Goal: Task Accomplishment & Management: Contribute content

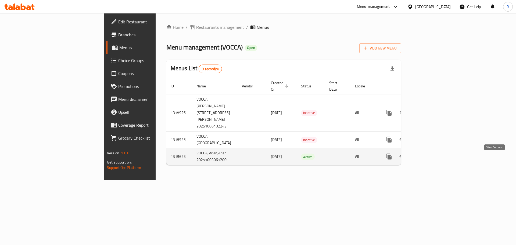
click at [430, 159] on icon "enhanced table" at bounding box center [427, 156] width 5 height 5
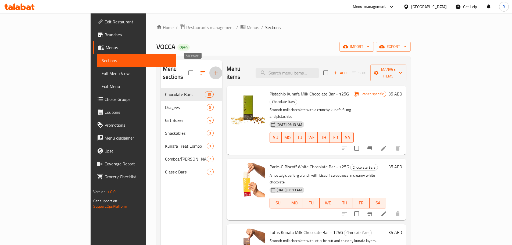
click at [213, 70] on icon "button" at bounding box center [216, 73] width 6 height 6
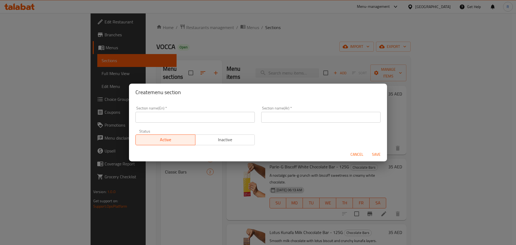
click at [195, 115] on input "text" at bounding box center [194, 117] width 119 height 11
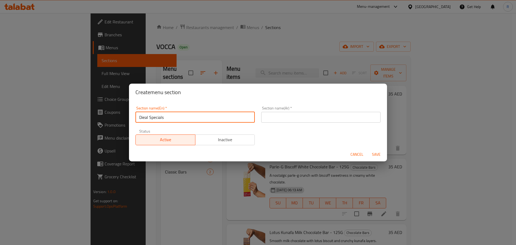
drag, startPoint x: 166, startPoint y: 120, endPoint x: 123, endPoint y: 118, distance: 43.0
click at [123, 118] on div "Create menu section Section name(En)   * Dieal Specials Section name(En) * Sect…" at bounding box center [258, 122] width 516 height 245
drag, startPoint x: 170, startPoint y: 117, endPoint x: 115, endPoint y: 118, distance: 54.3
click at [116, 118] on div "Create menu section Section name(En)   * [DATE] Specials Section name(En) * Sec…" at bounding box center [258, 122] width 516 height 245
type input "[DATE] Specials"
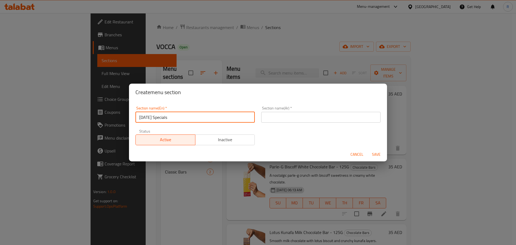
drag, startPoint x: 327, startPoint y: 117, endPoint x: 333, endPoint y: 120, distance: 6.7
click at [327, 117] on input "text" at bounding box center [320, 117] width 119 height 11
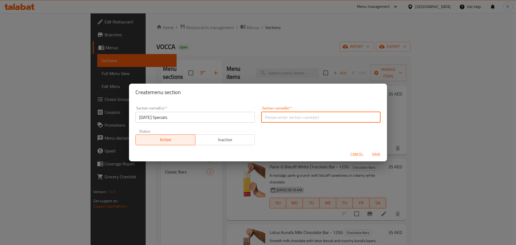
paste input "عروض ديوالي الخاصة"
type input "عروض ديوالي الخاصة"
click at [376, 153] on span "Save" at bounding box center [376, 154] width 13 height 7
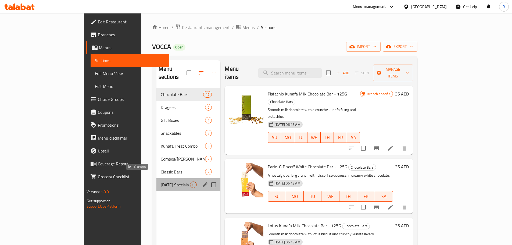
click at [164, 181] on span "[DATE] Specials" at bounding box center [176, 184] width 30 height 6
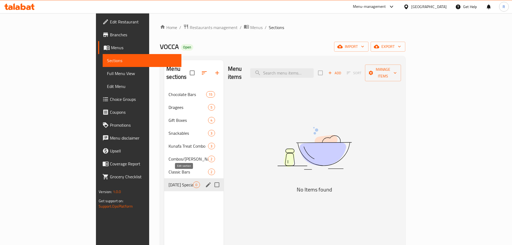
click at [206, 182] on icon "edit" at bounding box center [208, 184] width 5 height 5
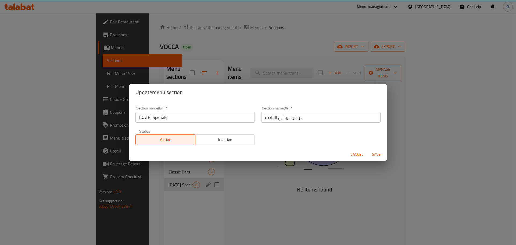
click at [355, 152] on span "Cancel" at bounding box center [356, 154] width 13 height 7
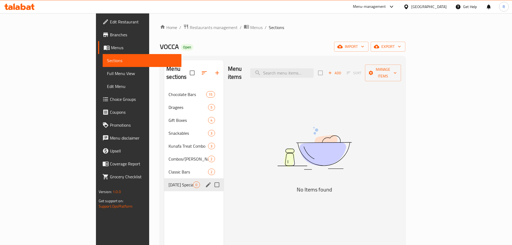
click at [342, 70] on span "Add" at bounding box center [334, 73] width 15 height 6
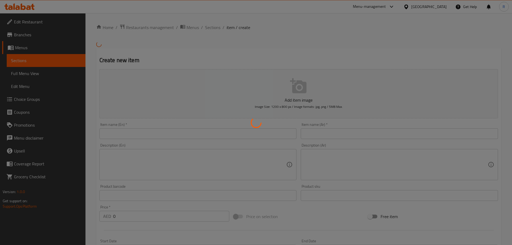
click at [169, 134] on div at bounding box center [256, 122] width 512 height 245
click at [158, 133] on div at bounding box center [256, 122] width 512 height 245
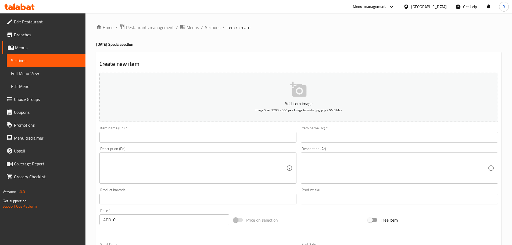
click at [166, 135] on div "Home / Restaurants management / Menus / Sections / item / create [DATE] Special…" at bounding box center [298, 196] width 405 height 345
click at [165, 138] on input "text" at bounding box center [197, 137] width 197 height 11
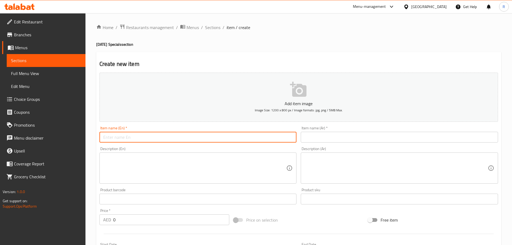
paste input "Kaju Katli Klassic In Dark Chocolate - 125g"
type input "Kaju Katli Klassic In Dark Chocolate - 125g"
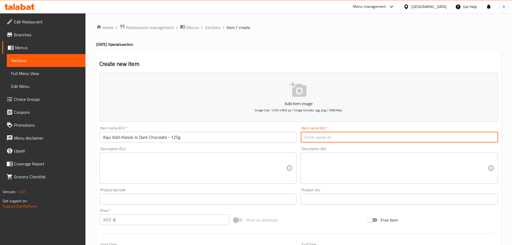
click at [326, 134] on input "text" at bounding box center [399, 137] width 197 height 11
paste input "وعاء كلاسيكي بالشوكولاتة الداكنة - 125 جر"
type input "وعاء كلاسيكي بالشوكولاتة الداكنة - 125 جر"
click at [151, 170] on textarea at bounding box center [194, 168] width 183 height 26
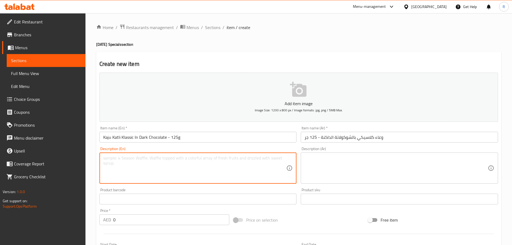
paste textarea "Klassic [PERSON_NAME] meets bold dark chocolate for a luxuriously nutty and int…"
type textarea "Klassic [PERSON_NAME] meets bold dark chocolate for a luxuriously nutty and int…"
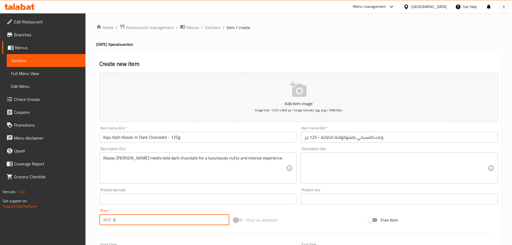
click at [139, 219] on input "0" at bounding box center [171, 219] width 116 height 11
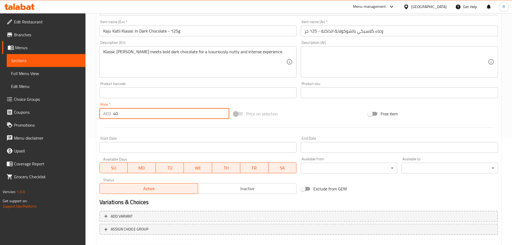
scroll to position [135, 0]
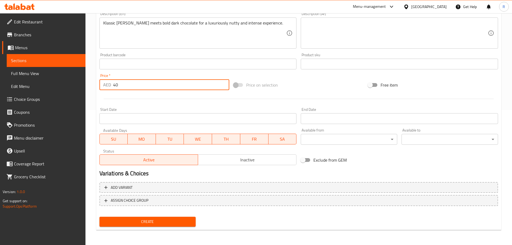
type input "40"
click at [159, 221] on span "Create" at bounding box center [148, 221] width 88 height 7
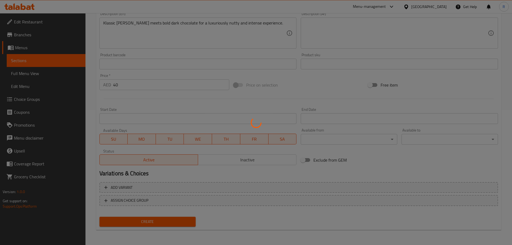
type input "0"
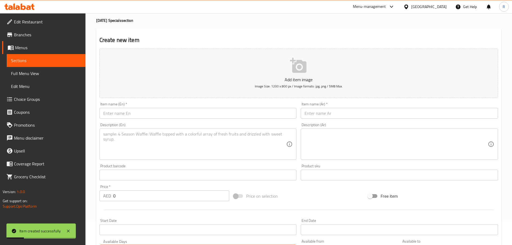
scroll to position [0, 0]
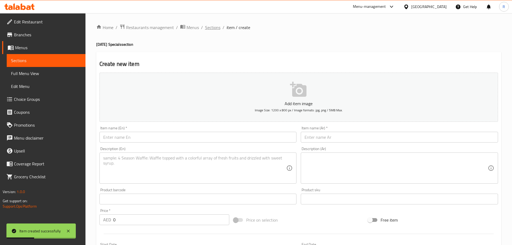
click at [214, 27] on span "Sections" at bounding box center [212, 27] width 15 height 6
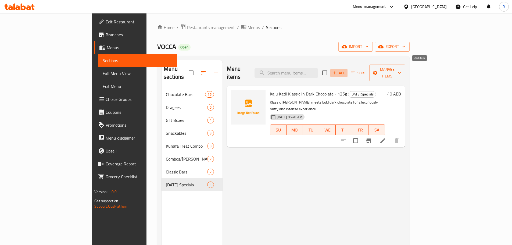
click at [346, 70] on span "Add" at bounding box center [339, 73] width 15 height 6
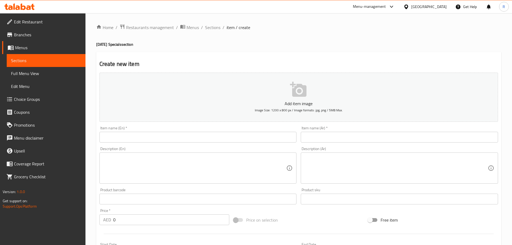
drag, startPoint x: 221, startPoint y: 139, endPoint x: 224, endPoint y: 138, distance: 3.1
click at [223, 138] on input "text" at bounding box center [197, 137] width 197 height 11
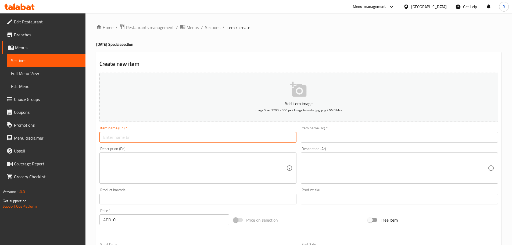
paste input ""Soan Papdi Flakes In Milk Chocolate -125g ""
drag, startPoint x: 105, startPoint y: 136, endPoint x: 113, endPoint y: 137, distance: 7.3
click at [106, 136] on input ""Soan Papdi Flakes In Milk Chocolate -125g" at bounding box center [197, 137] width 197 height 11
type input "Soan Papdi Flakes In Milk Chocolate -125g"
drag, startPoint x: 333, startPoint y: 136, endPoint x: 337, endPoint y: 136, distance: 3.8
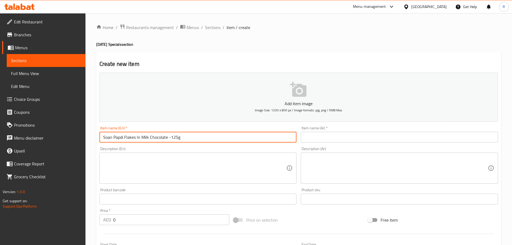
click at [333, 135] on input "text" at bounding box center [399, 137] width 197 height 11
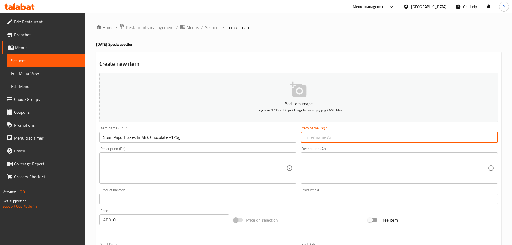
paste input "رقائق سوان بابدي بشوكولاتة الحليب - ١٢٥ غرام"
type input "رقائق سوان بابدي بشوكولاتة الحليب - ١٢٥ غرام"
click at [228, 166] on textarea at bounding box center [194, 168] width 183 height 26
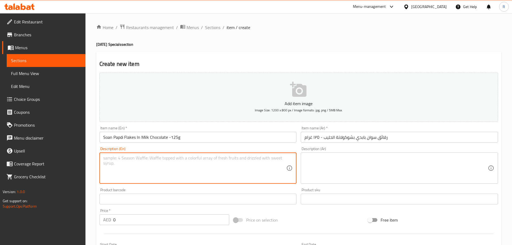
paste textarea "A delightful fusion of flaky soan papdi enveloped in smooth milk chocolate, a m…"
type textarea "A delightful fusion of flaky soan papdi enveloped in smooth milk chocolate, a m…"
click at [167, 220] on input "0" at bounding box center [171, 219] width 116 height 11
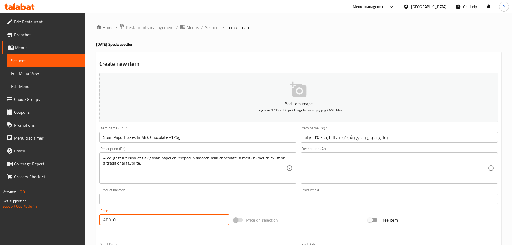
paste input "40"
type input "0"
paste input "40"
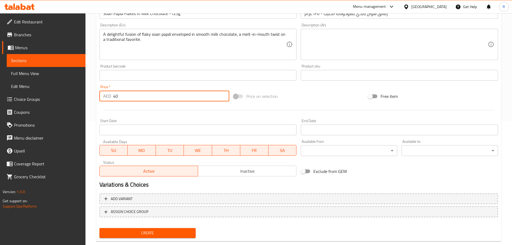
scroll to position [127, 0]
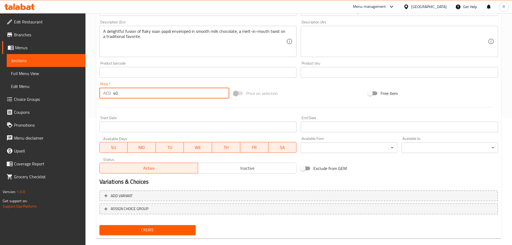
type input "40"
click at [183, 233] on span "Create" at bounding box center [148, 230] width 88 height 7
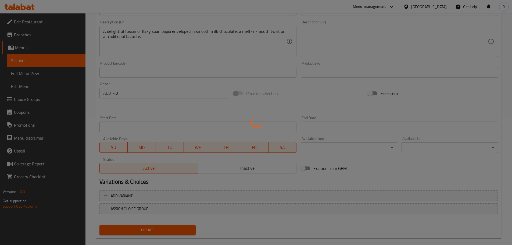
type input "0"
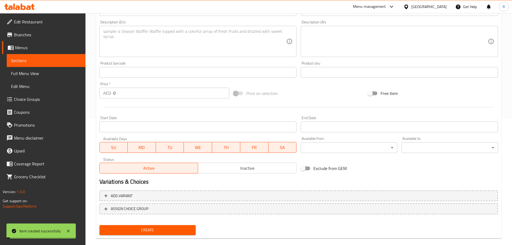
scroll to position [0, 0]
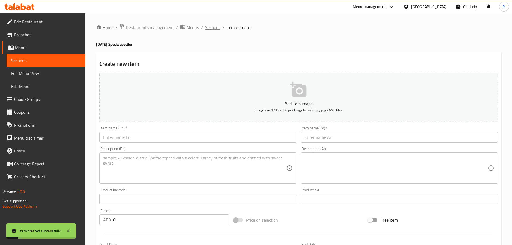
click at [215, 26] on span "Sections" at bounding box center [212, 27] width 15 height 6
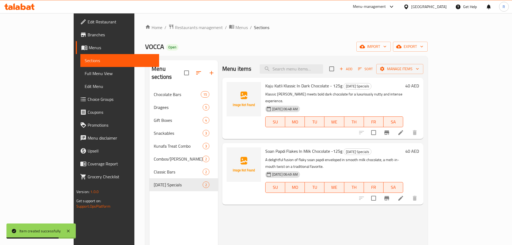
click at [353, 66] on span "Add" at bounding box center [346, 69] width 15 height 6
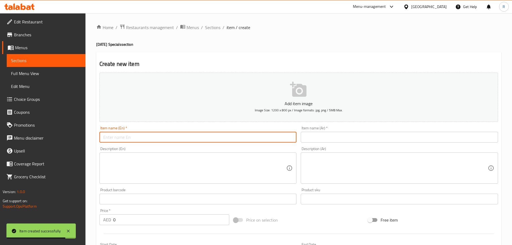
drag, startPoint x: 140, startPoint y: 134, endPoint x: 148, endPoint y: 134, distance: 7.3
click at [141, 134] on input "text" at bounding box center [197, 137] width 197 height 11
paste input ""Paan Mithai In White Chocolate- 125g ""
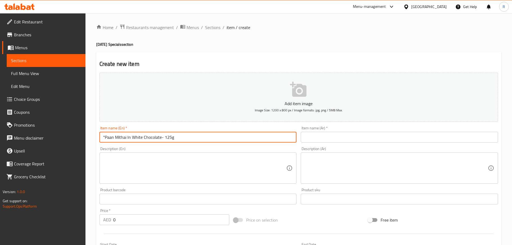
click at [106, 137] on input ""Paan Mithai In White Chocolate- 125g" at bounding box center [197, 137] width 197 height 11
type input "Paan Mithai In White Chocolate- 125g"
click at [333, 139] on input "text" at bounding box center [399, 137] width 197 height 11
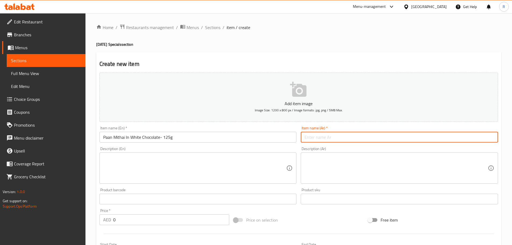
paste input "بان ميثاي بالشوكولاتة [GEOGRAPHIC_DATA] - 125 جم"
type input "بان ميثاي بالشوكولاتة [GEOGRAPHIC_DATA] - 125 جم"
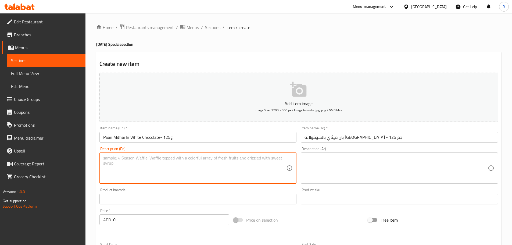
drag, startPoint x: 178, startPoint y: 174, endPoint x: 181, endPoint y: 172, distance: 3.1
click at [180, 173] on textarea at bounding box center [194, 168] width 183 height 26
paste textarea "A refreshing paan-flavored center wrapped in creamy white chocolate, a sweet-me…"
type textarea "A refreshing paan-flavored center wrapped in creamy white chocolate, a sweet-me…"
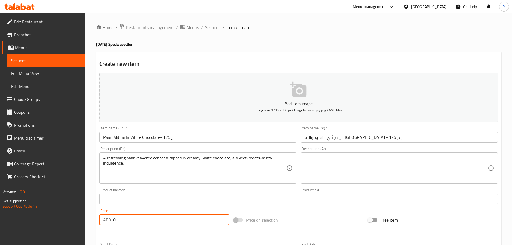
drag, startPoint x: 125, startPoint y: 219, endPoint x: 128, endPoint y: 220, distance: 3.0
click at [126, 220] on input "0" at bounding box center [171, 219] width 116 height 11
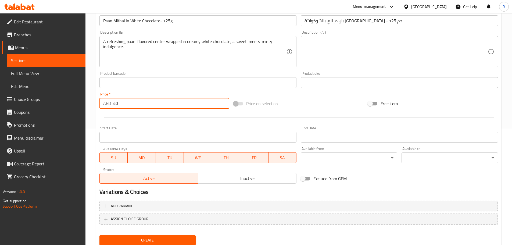
scroll to position [135, 0]
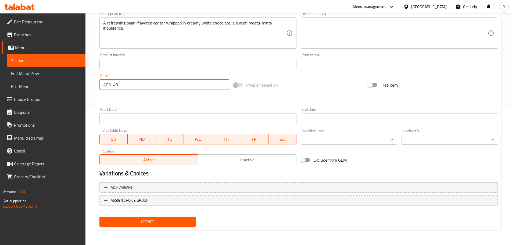
type input "40"
click at [152, 220] on span "Create" at bounding box center [148, 221] width 88 height 7
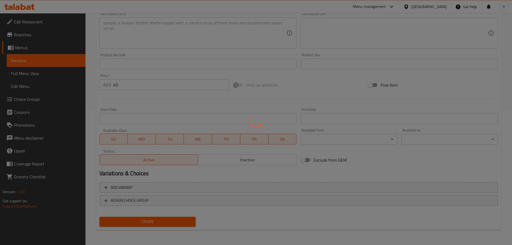
type input "0"
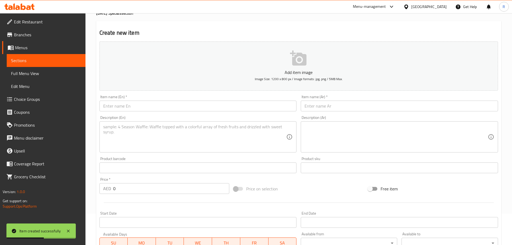
scroll to position [0, 0]
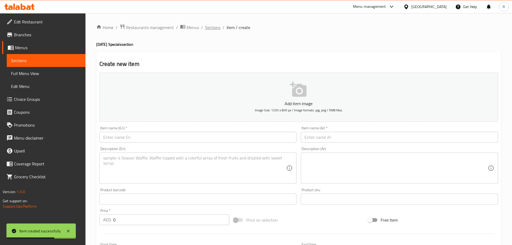
click at [217, 27] on span "Sections" at bounding box center [212, 27] width 15 height 6
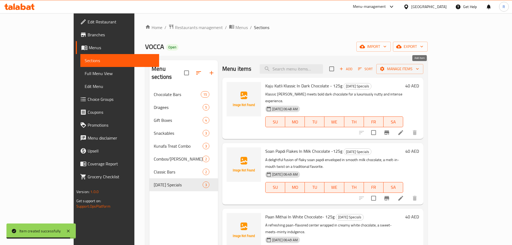
click at [353, 67] on span "Add" at bounding box center [346, 69] width 15 height 6
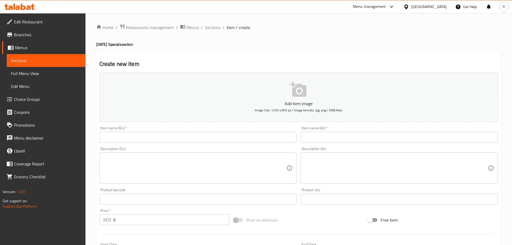
click at [160, 139] on input "text" at bounding box center [197, 137] width 197 height 11
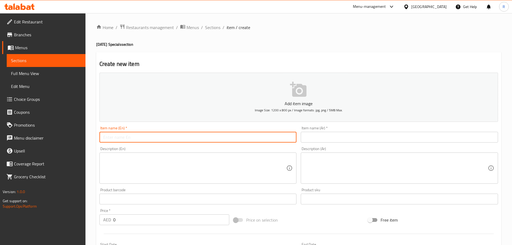
paste input "[PERSON_NAME] In Milk Chocolate - 125g"
type input "[PERSON_NAME] In Milk Chocolate - 125g"
click at [336, 135] on input "text" at bounding box center [399, 137] width 197 height 11
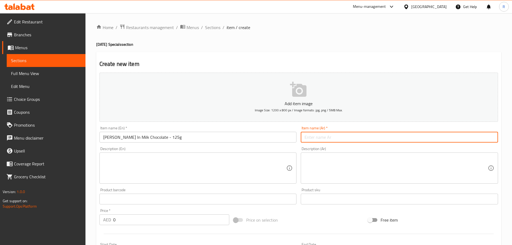
paste input "غاناش خير بالشوكولاتة بالحليب - 125 غر"
type input "غاناش خير بالشوكولاتة بالحليب - 125 غر"
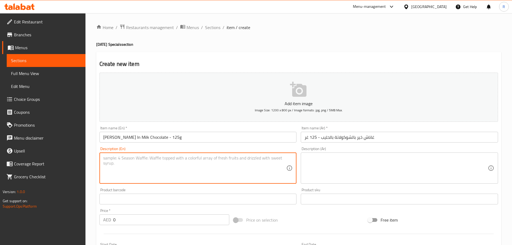
click at [162, 167] on textarea at bounding box center [194, 168] width 183 height 26
paste textarea "Creamy kheer-inspired ganache layered in silky milk chocolate, offering a rich,…"
type textarea "Creamy kheer-inspired ganache layered in silky milk chocolate, offering a rich,…"
click at [128, 216] on input "0" at bounding box center [171, 219] width 116 height 11
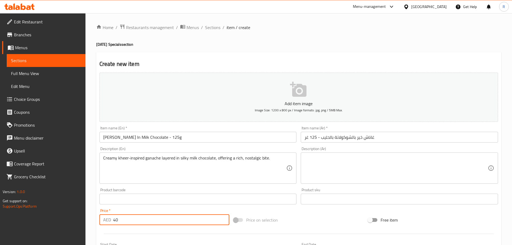
scroll to position [135, 0]
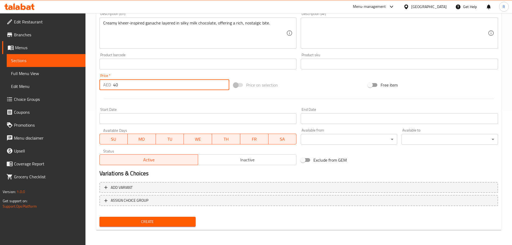
type input "40"
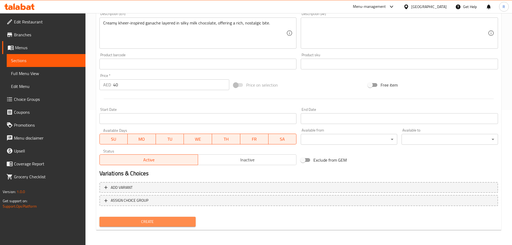
click at [182, 220] on span "Create" at bounding box center [148, 221] width 88 height 7
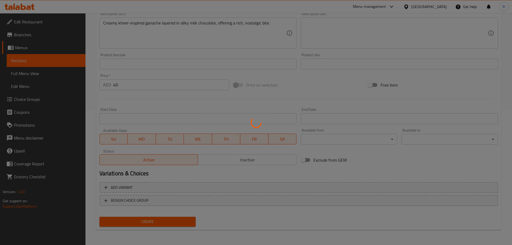
type input "0"
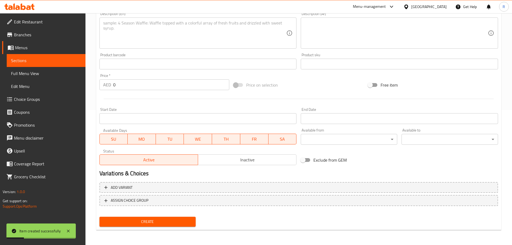
scroll to position [0, 0]
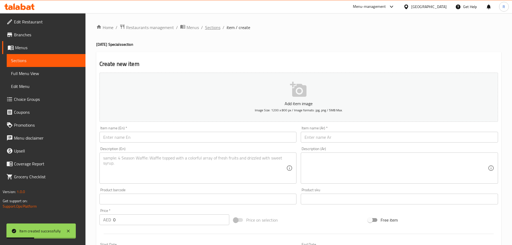
click at [211, 27] on span "Sections" at bounding box center [212, 27] width 15 height 6
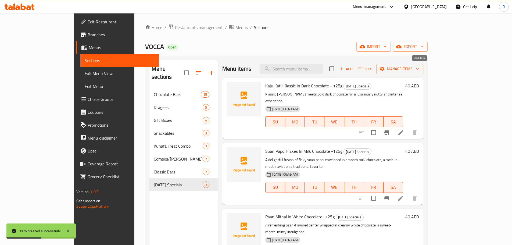
click at [353, 69] on span "Add" at bounding box center [346, 69] width 15 height 6
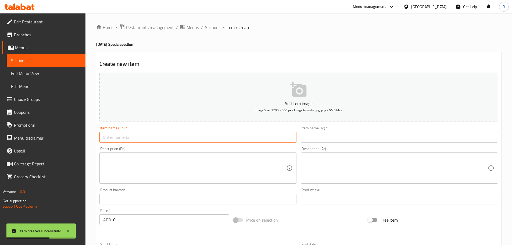
drag, startPoint x: 140, startPoint y: 138, endPoint x: 143, endPoint y: 137, distance: 3.0
click at [142, 137] on input "text" at bounding box center [197, 137] width 197 height 11
paste input "Milky Murukku Coated In White Chocolate -100g"
type input "Milky Murukku Coated In White Chocolate -100g"
click at [340, 137] on input "text" at bounding box center [399, 137] width 197 height 11
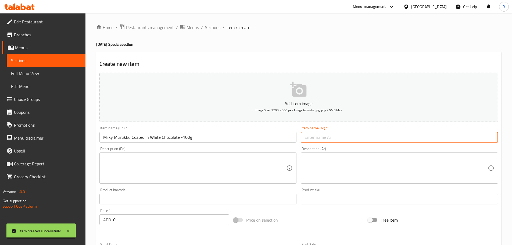
paste input "موروكو حليبي مغطى بالشوكولاتة البيضاء - 100 غرام"
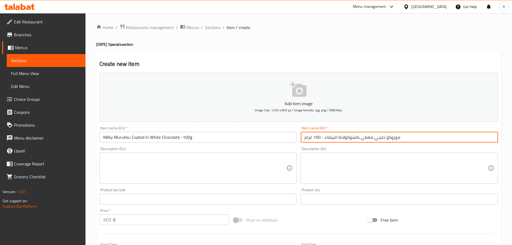
type input "موروكو حليبي مغطى بالشوكولاتة البيضاء - 100 غرام"
drag, startPoint x: 235, startPoint y: 157, endPoint x: 254, endPoint y: 165, distance: 20.6
click at [236, 157] on textarea at bounding box center [194, 168] width 183 height 26
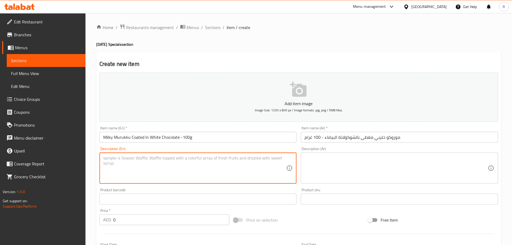
click at [157, 173] on textarea at bounding box center [194, 168] width 183 height 26
paste textarea "Crispy South Indian murukk dipped in luscious white chocolate for a crunchy, cr…"
type textarea "Crispy South Indian murukk dipped in luscious white chocolate for a crunchy, cr…"
drag, startPoint x: 147, startPoint y: 224, endPoint x: 145, endPoint y: 219, distance: 4.8
click at [147, 222] on input "0" at bounding box center [171, 219] width 116 height 11
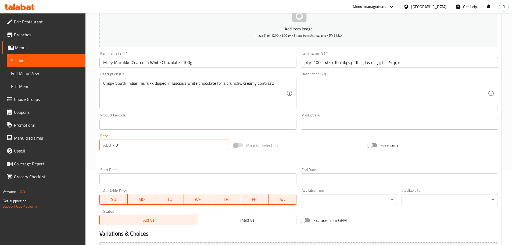
scroll to position [135, 0]
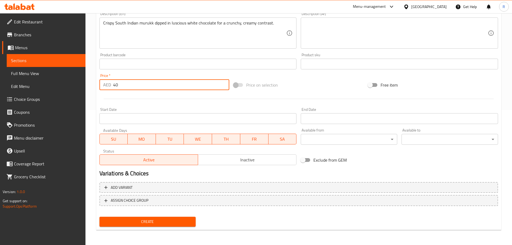
type input "40"
click at [179, 224] on span "Create" at bounding box center [148, 221] width 88 height 7
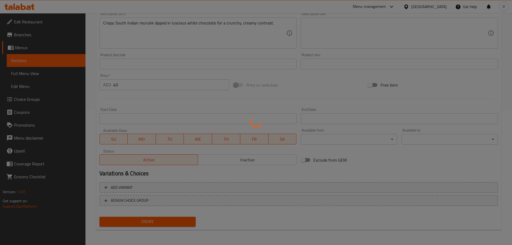
type input "0"
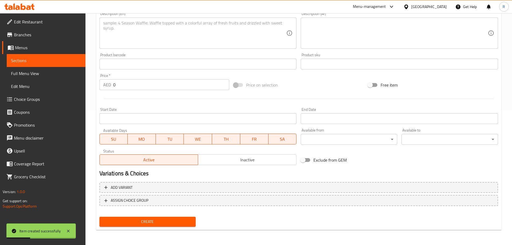
scroll to position [0, 0]
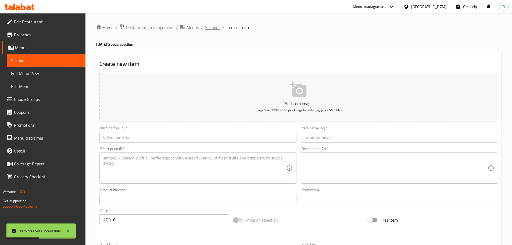
click at [211, 29] on span "Sections" at bounding box center [212, 27] width 15 height 6
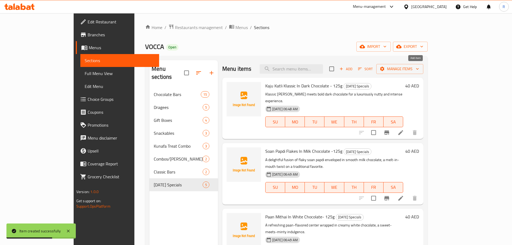
click at [353, 66] on span "Add" at bounding box center [346, 69] width 15 height 6
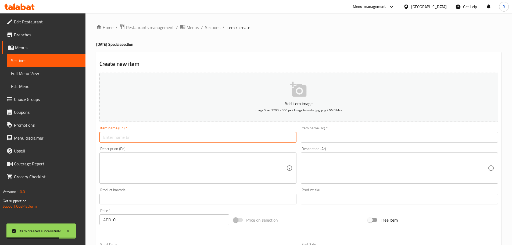
click at [135, 138] on input "text" at bounding box center [197, 137] width 197 height 11
paste input ""Bakarwadi Coated In Milk Chocolate- 200g ""
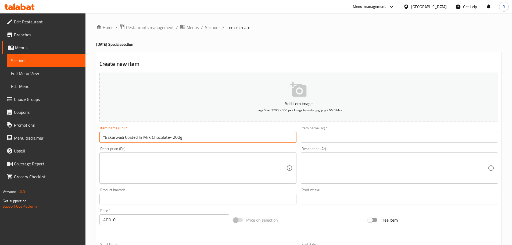
click at [105, 136] on input ""Bakarwadi Coated In Milk Chocolate- 200g" at bounding box center [197, 137] width 197 height 11
type input "Bakarwadi Coated In Milk Chocolate- 200g"
click at [334, 135] on input "text" at bounding box center [399, 137] width 197 height 11
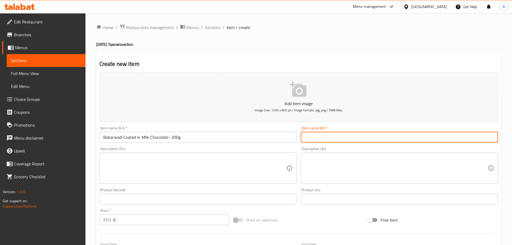
paste input "باكاروادي مغطى بشوكولاتة الحليب - ٢٠٠ غرا"
type input "باكاروادي مغطى بشوكولاتة الحليب - ٢٠٠ غرا"
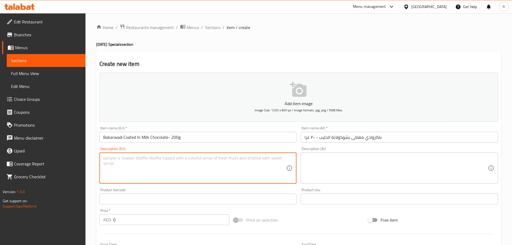
click at [140, 175] on textarea at bounding box center [194, 168] width 183 height 26
paste textarea "Spiced bakarwadi rolled in milk chocolate, a perfect balance of savory and swee…"
type textarea "Spiced bakarwadi rolled in milk chocolate, a perfect balance of savory and swee…"
click at [130, 221] on input "0" at bounding box center [171, 219] width 116 height 11
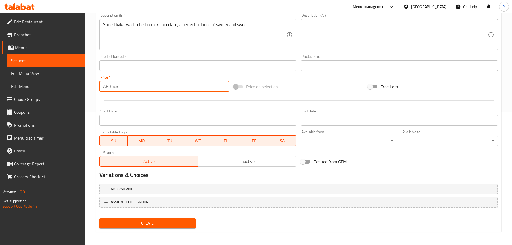
scroll to position [135, 0]
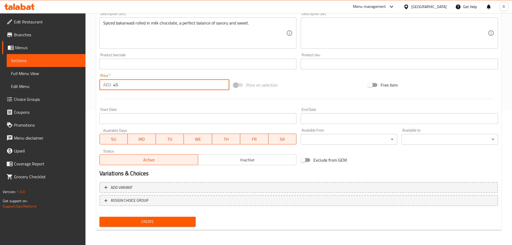
type input "45"
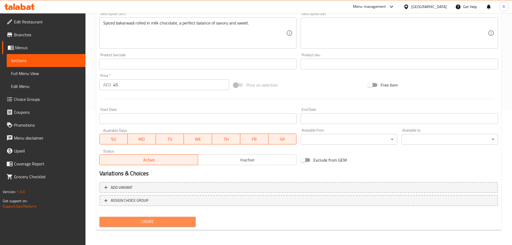
click at [171, 220] on span "Create" at bounding box center [148, 221] width 88 height 7
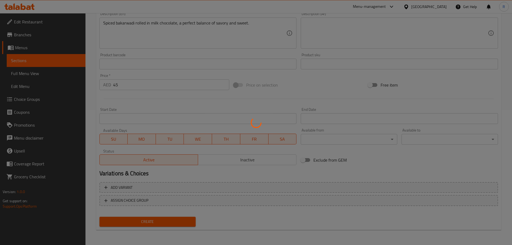
type input "0"
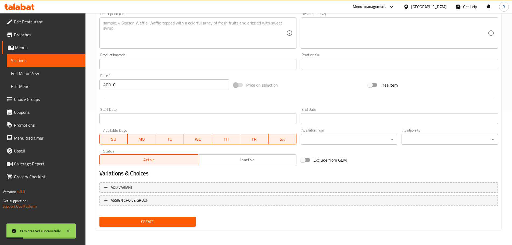
scroll to position [0, 0]
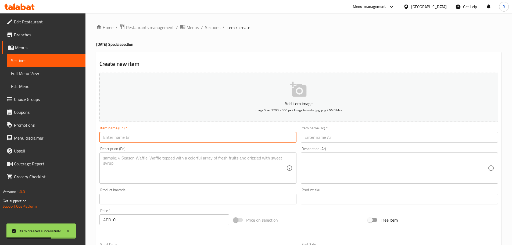
drag, startPoint x: 179, startPoint y: 135, endPoint x: 178, endPoint y: 133, distance: 2.7
click at [179, 132] on input "text" at bounding box center [197, 137] width 197 height 11
paste input "Shakarpara Crunch In Dark Chocolate - 100g"
type input "Shakarpara Crunch In Dark Chocolate - 100g"
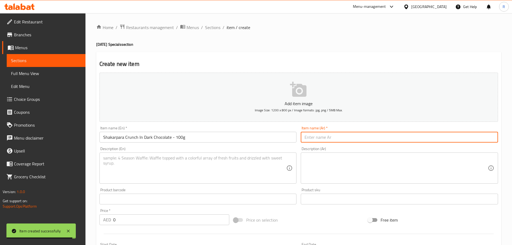
click at [320, 141] on input "text" at bounding box center [399, 137] width 197 height 11
paste input "شاكاربارا كرانش بالشوكولاتة الداكنة - 1"
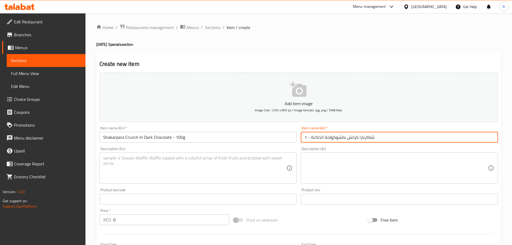
type input "شاكاربارا كرانش بالشوكولاتة الداكنة - 1"
drag, startPoint x: 201, startPoint y: 167, endPoint x: 225, endPoint y: 163, distance: 23.7
click at [202, 167] on textarea at bounding box center [194, 168] width 183 height 26
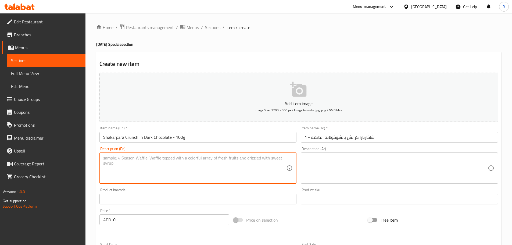
paste textarea "Shakarpara bites wrapped in bold dark chocolate, crispy, rich, and unforgettabl…"
type textarea "Shakarpara bites wrapped in bold dark chocolate, crispy, rich, and unforgettabl…"
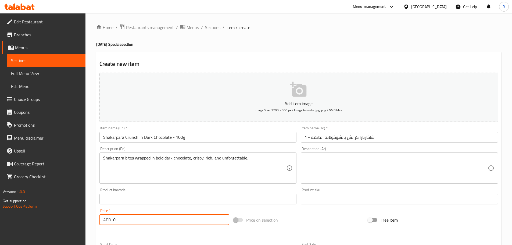
click at [135, 219] on input "0" at bounding box center [171, 219] width 116 height 11
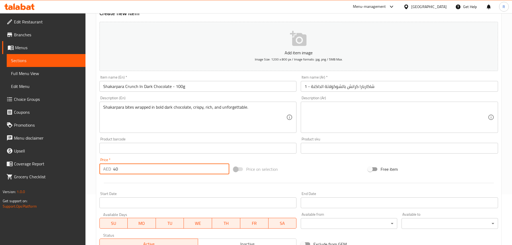
scroll to position [135, 0]
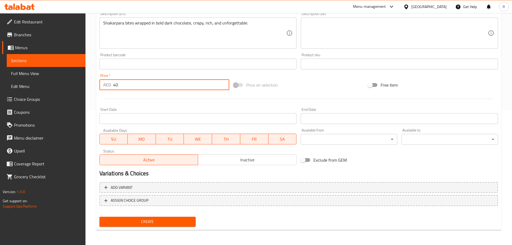
type input "40"
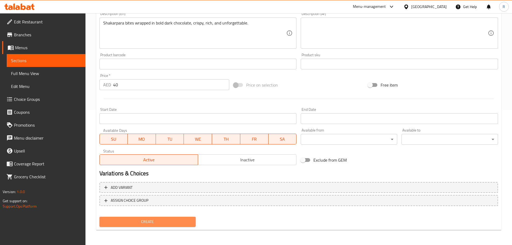
click at [183, 226] on button "Create" at bounding box center [147, 222] width 96 height 10
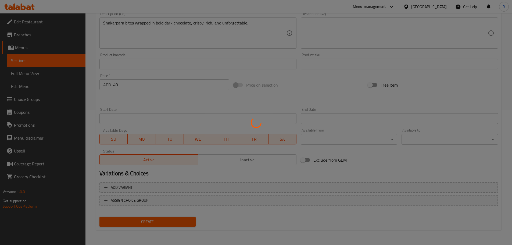
type input "0"
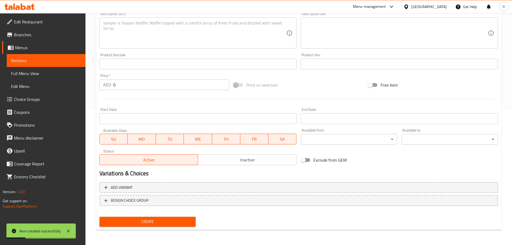
scroll to position [0, 0]
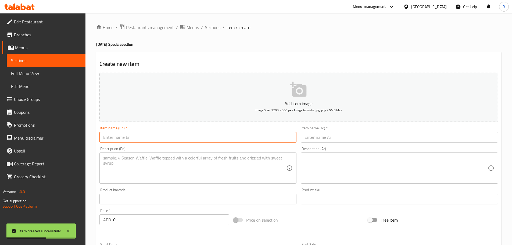
click at [165, 139] on input "text" at bounding box center [197, 137] width 197 height 11
paste input ""Namak Para Bites In Milk Chocolate -150g ""
click at [105, 136] on input ""Namak Para Bites In Milk Chocolate -150g" at bounding box center [197, 137] width 197 height 11
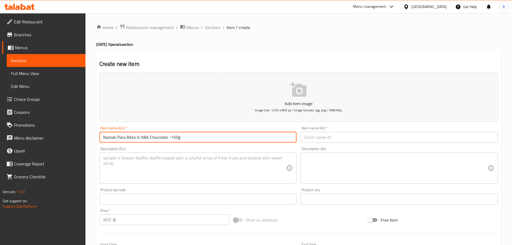
type input "Namak Para Bites In Milk Chocolate -150g"
click at [342, 139] on input "text" at bounding box center [399, 137] width 197 height 11
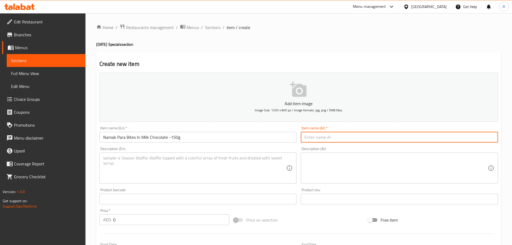
paste input "ناماك بارا بايتس بشوكولاتة الحليب - 150 جرام"
type input "ناماك بارا بايتس بشوكولاتة الحليب - 150 جرام"
click at [233, 166] on textarea at bounding box center [194, 168] width 183 height 26
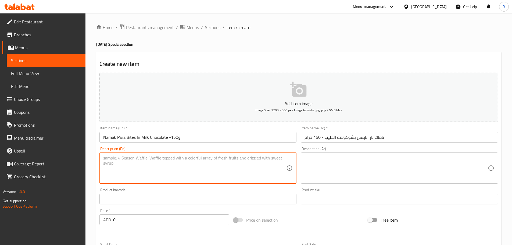
paste textarea "A playful twist on the classic namakpara, coated in smooth milk chocolate for a…"
type textarea "A playful twist on the classic namakpara, coated in smooth milk chocolate for a…"
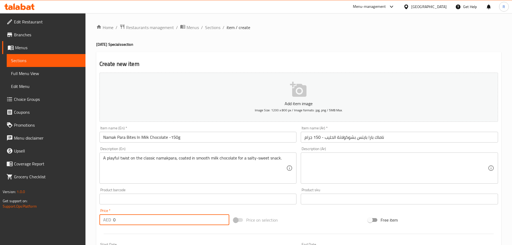
drag, startPoint x: 134, startPoint y: 219, endPoint x: 138, endPoint y: 218, distance: 4.2
click at [138, 218] on input "0" at bounding box center [171, 219] width 116 height 11
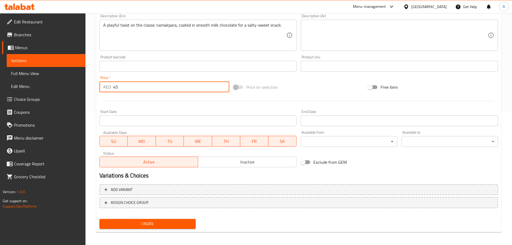
scroll to position [135, 0]
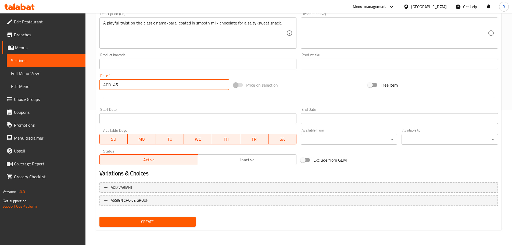
type input "45"
click at [185, 220] on span "Create" at bounding box center [148, 221] width 88 height 7
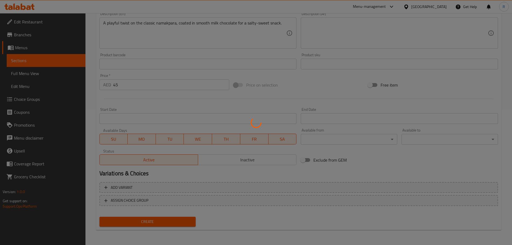
type input "0"
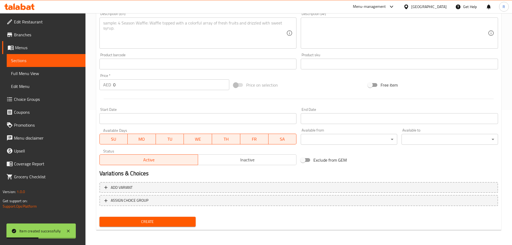
scroll to position [0, 0]
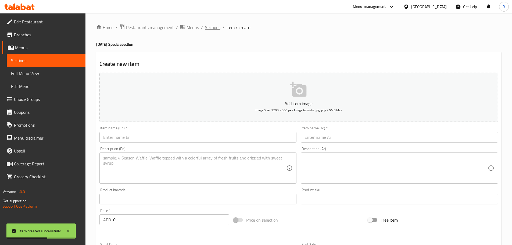
click at [217, 26] on span "Sections" at bounding box center [212, 27] width 15 height 6
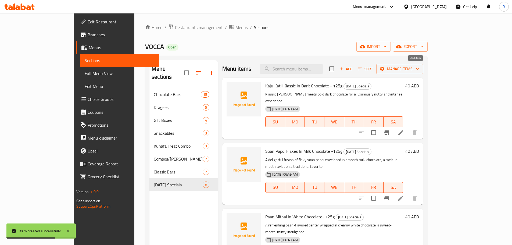
click at [353, 70] on span "Add" at bounding box center [346, 69] width 15 height 6
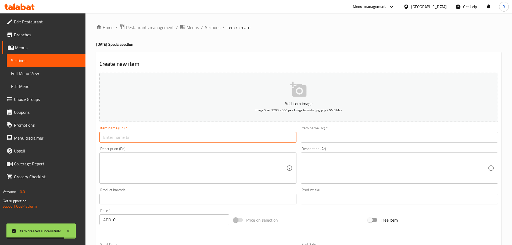
click at [156, 136] on input "text" at bounding box center [197, 137] width 197 height 11
paste input "Bhujia Rochers In Milk Chocolate -150g"
type input "Bhujia Rochers In Milk Chocolate -150g"
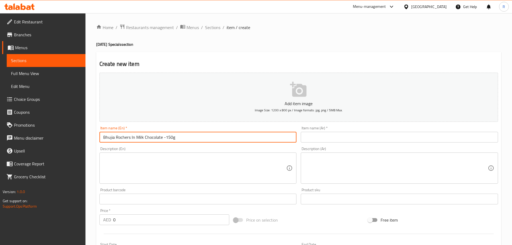
click at [346, 139] on input "text" at bounding box center [399, 137] width 197 height 11
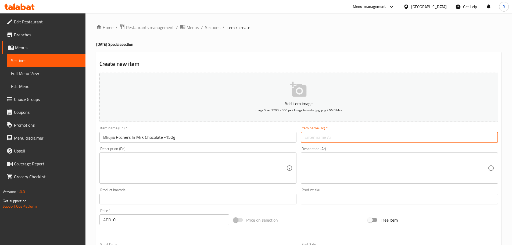
paste input "بهوجيا روشيه بالشوكولاتة بالحليب - 150 ج"
type input "بهوجيا روشيه بالشوكولاتة بالحليب - 150 ج"
click at [233, 163] on textarea at bounding box center [194, 168] width 183 height 26
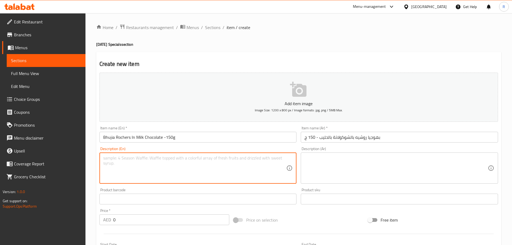
paste textarea "Crunchy bhujia rochers in milk chocolate, spicy, sweet, and utterly addictive."
type textarea "Crunchy bhujia rochers in milk chocolate, spicy, sweet, and utterly addictive."
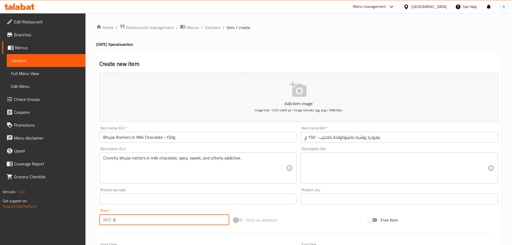
drag, startPoint x: 138, startPoint y: 218, endPoint x: 141, endPoint y: 216, distance: 3.2
click at [141, 217] on input "0" at bounding box center [171, 219] width 116 height 11
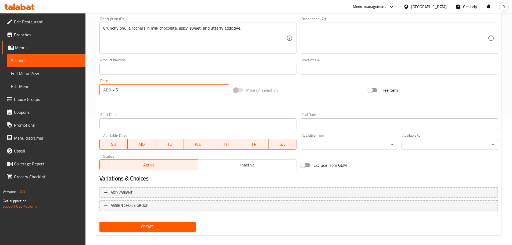
scroll to position [131, 0]
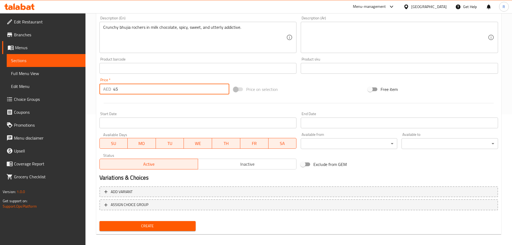
type input "45"
click at [177, 226] on span "Create" at bounding box center [148, 225] width 88 height 7
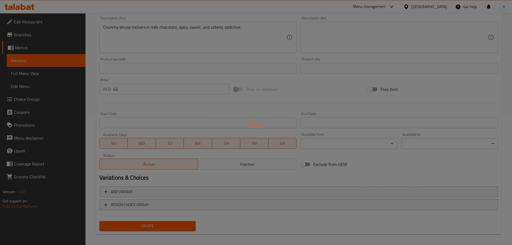
type input "0"
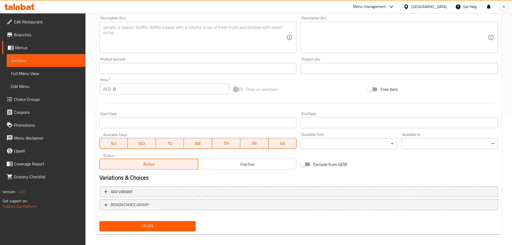
scroll to position [0, 0]
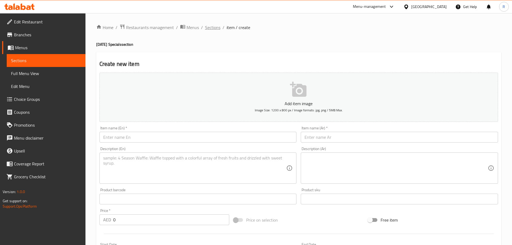
click at [213, 25] on span "Sections" at bounding box center [212, 27] width 15 height 6
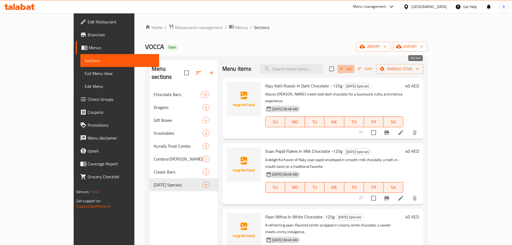
click at [353, 67] on span "Add" at bounding box center [346, 69] width 15 height 6
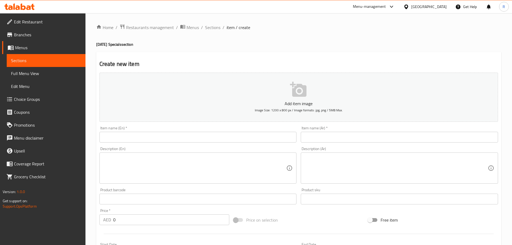
click at [144, 134] on input "text" at bounding box center [197, 137] width 197 height 11
paste input ""Emerald Hamper ""
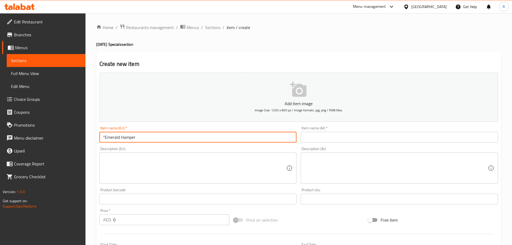
click at [105, 136] on input ""Emerald Hamper" at bounding box center [197, 137] width 197 height 11
type input "Emerald Hamper"
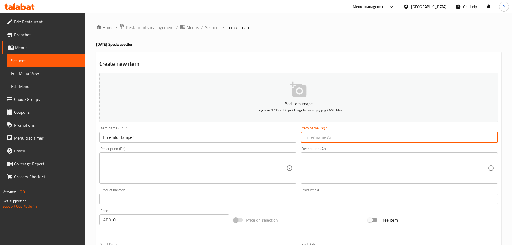
click at [338, 138] on input "text" at bounding box center [399, 137] width 197 height 11
paste input "سلة الزمرد"
type input "سلة الزمرد"
click at [183, 163] on textarea at bounding box center [194, 168] width 183 height 26
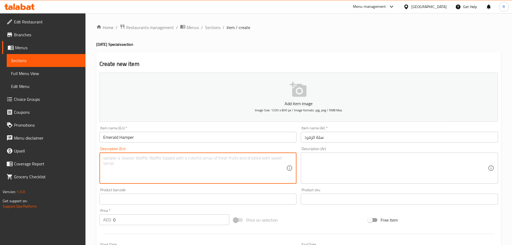
paste textarea "A rich and vibrant hamper filled with festive delights, crafted to add sparkle …"
type textarea "A rich and vibrant hamper filled with festive delights, crafted to add sparkle …"
click at [131, 218] on input "0" at bounding box center [171, 219] width 116 height 11
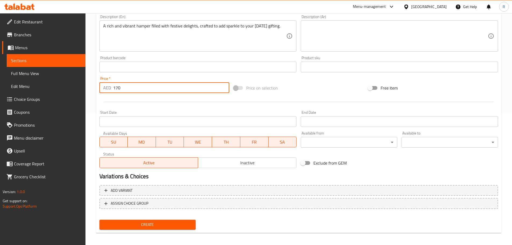
scroll to position [133, 0]
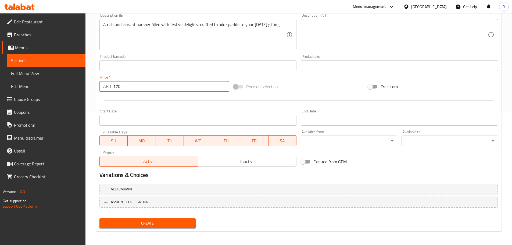
type input "170"
click at [145, 223] on span "Create" at bounding box center [148, 223] width 88 height 7
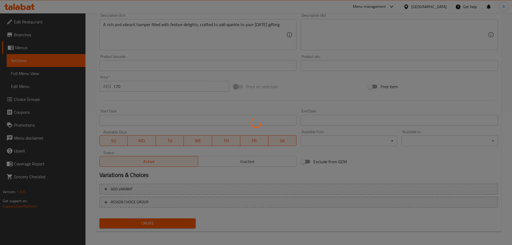
type input "0"
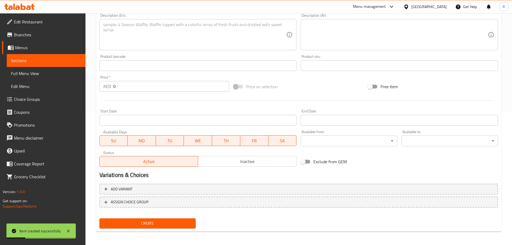
scroll to position [0, 0]
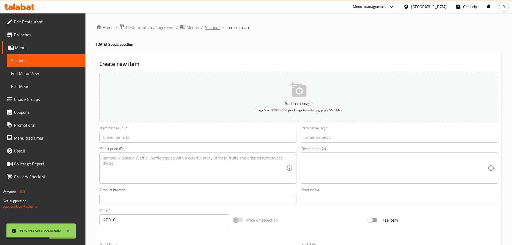
click at [213, 31] on span "Sections" at bounding box center [212, 27] width 15 height 6
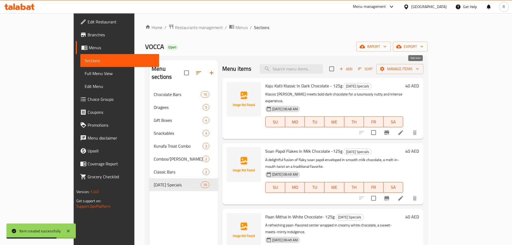
click at [353, 70] on span "Add" at bounding box center [346, 69] width 15 height 6
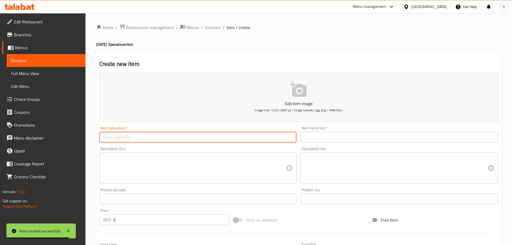
click at [201, 137] on input "text" at bounding box center [197, 137] width 197 height 11
paste input "Sapphire Hamper"
type input "Sapphire Hamper"
click at [330, 136] on input "text" at bounding box center [399, 137] width 197 height 11
paste input "سلة الياقوت"
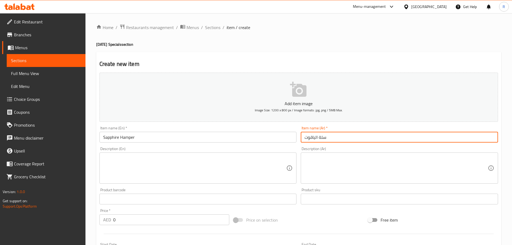
type input "سلة الياقوت"
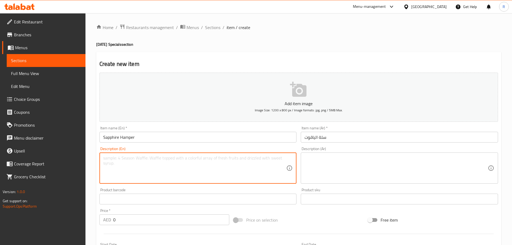
click at [181, 169] on textarea at bounding box center [194, 168] width 183 height 26
paste textarea "A luxurious hamper inspired by the brilliance of [DATE] nights – packed with in…"
type textarea "A luxurious hamper inspired by the brilliance of [DATE] nights – packed with in…"
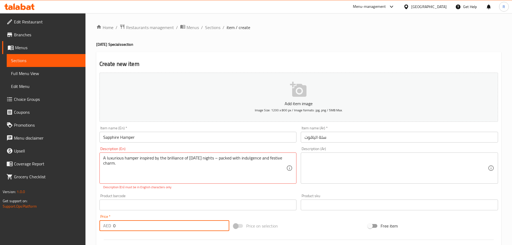
click at [132, 217] on div "Price   * AED 0 Price *" at bounding box center [164, 222] width 130 height 16
type input "0290"
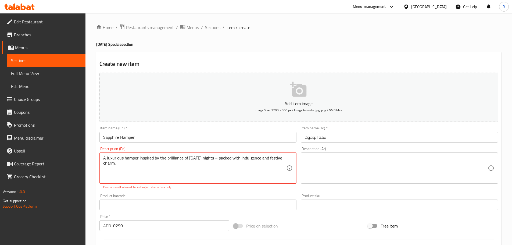
click at [216, 157] on textarea "A luxurious hamper inspired by the brilliance of [DATE] nights – packed with in…" at bounding box center [194, 168] width 183 height 26
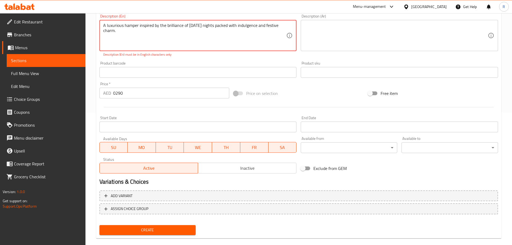
scroll to position [141, 0]
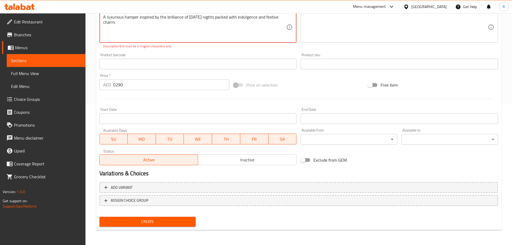
type textarea "A luxurious hamper inspired by the brilliance of [DATE] nights packed with indu…"
click at [169, 223] on span "Create" at bounding box center [148, 221] width 88 height 7
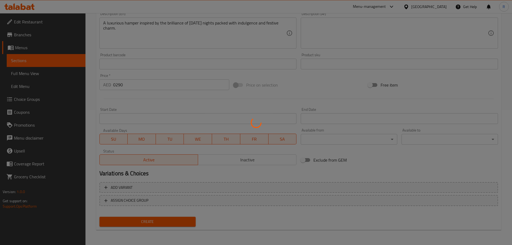
scroll to position [135, 0]
type input "0"
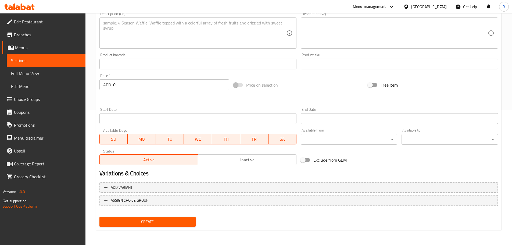
click at [48, 61] on span "Sections" at bounding box center [46, 60] width 70 height 6
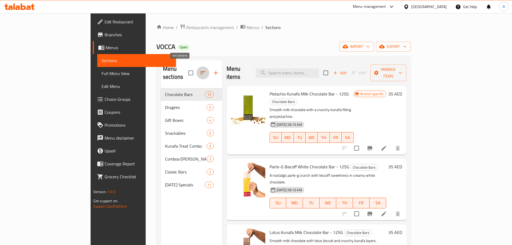
click at [200, 71] on icon "button" at bounding box center [202, 72] width 5 height 3
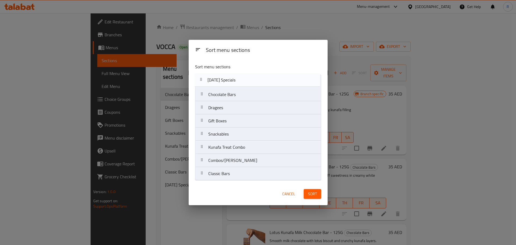
drag, startPoint x: 238, startPoint y: 175, endPoint x: 237, endPoint y: 80, distance: 95.1
click at [237, 80] on nav "Chocolate Bars Dragees Gift Boxes Snackables Kunafa Treat Combo Combos/Kunafa T…" at bounding box center [258, 127] width 126 height 106
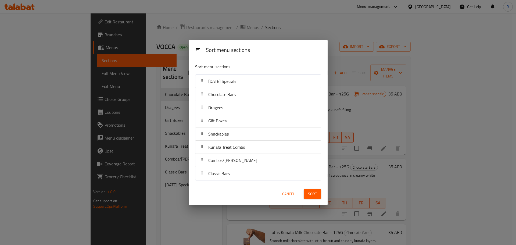
click at [307, 197] on button "Sort" at bounding box center [312, 194] width 17 height 10
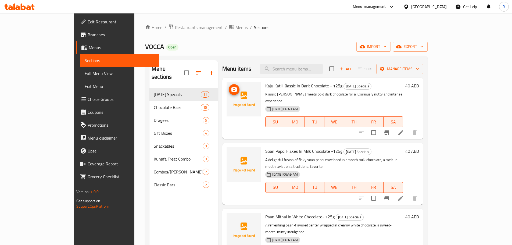
click at [231, 88] on icon "upload picture" at bounding box center [233, 89] width 5 height 5
click at [231, 152] on icon "upload picture" at bounding box center [233, 154] width 5 height 5
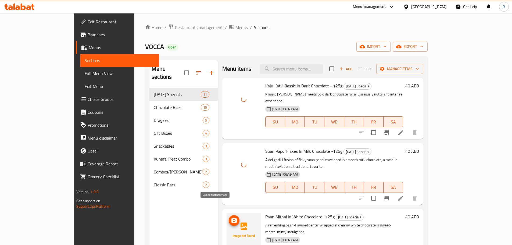
click at [231, 218] on icon "upload picture" at bounding box center [233, 220] width 5 height 5
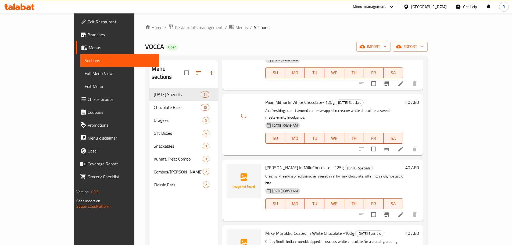
scroll to position [116, 0]
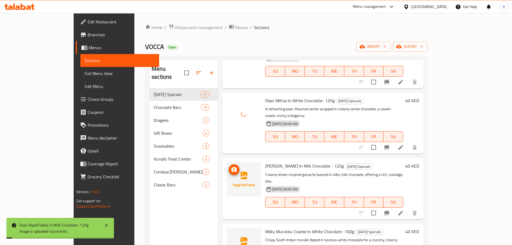
click at [231, 167] on icon "upload picture" at bounding box center [233, 169] width 5 height 5
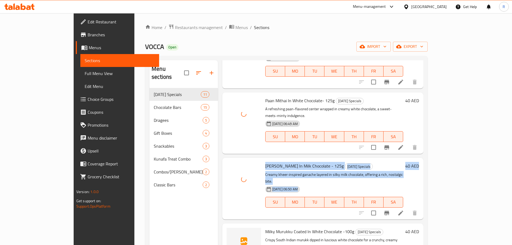
drag, startPoint x: 491, startPoint y: 132, endPoint x: 489, endPoint y: 143, distance: 11.0
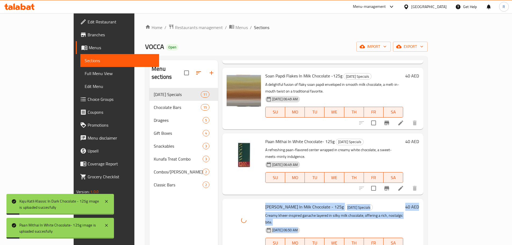
scroll to position [0, 0]
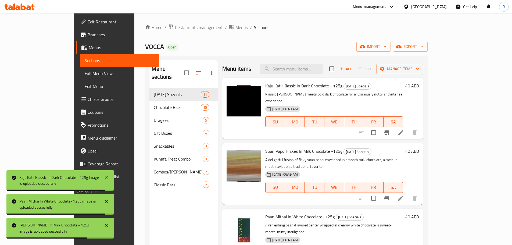
drag, startPoint x: 105, startPoint y: 177, endPoint x: 113, endPoint y: 192, distance: 16.9
click at [106, 177] on icon at bounding box center [106, 177] width 6 height 6
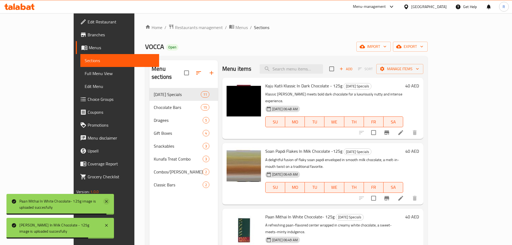
click at [104, 202] on icon at bounding box center [106, 201] width 6 height 6
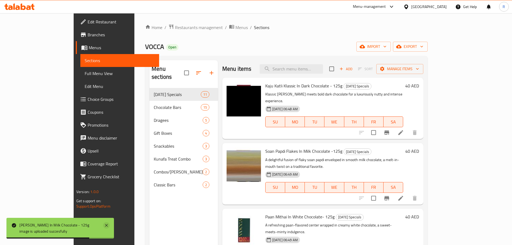
click at [106, 225] on icon at bounding box center [106, 225] width 3 height 3
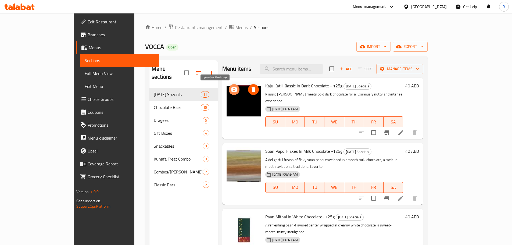
click at [231, 89] on icon "upload picture" at bounding box center [234, 89] width 6 height 6
click at [231, 89] on icon "upload picture" at bounding box center [233, 89] width 5 height 5
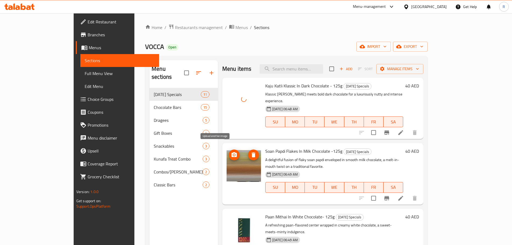
click at [231, 152] on icon "upload picture" at bounding box center [233, 154] width 5 height 5
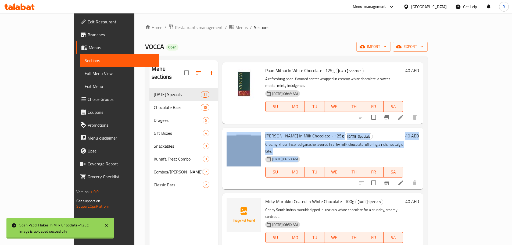
scroll to position [124, 0]
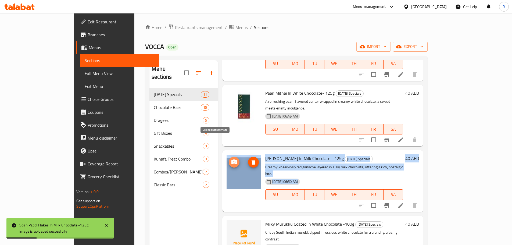
click at [231, 159] on icon "upload picture" at bounding box center [234, 162] width 6 height 6
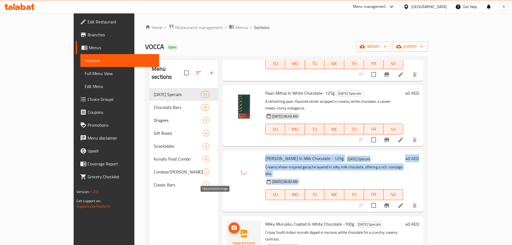
click at [231, 224] on icon "upload picture" at bounding box center [234, 227] width 6 height 6
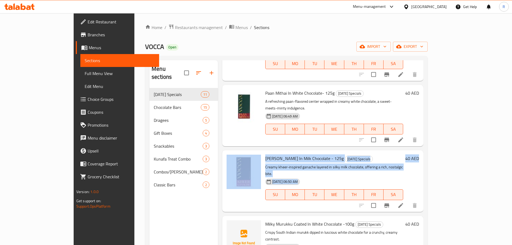
drag, startPoint x: 225, startPoint y: 178, endPoint x: 232, endPoint y: 181, distance: 7.3
click at [225, 178] on div at bounding box center [243, 180] width 39 height 57
click at [421, 155] on div "Kheer Ganache In Milk Chocolate - 125g [DATE] Specials Creamy kheer-inspired ga…" at bounding box center [342, 180] width 158 height 57
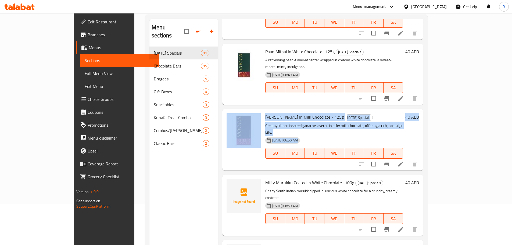
scroll to position [39, 0]
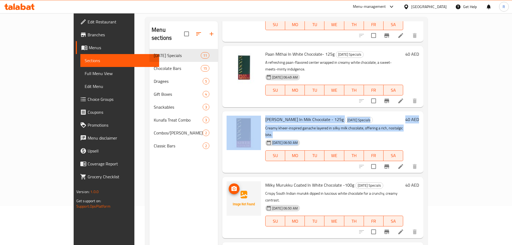
click at [227, 181] on img at bounding box center [244, 198] width 34 height 34
click at [229, 183] on button "upload picture" at bounding box center [234, 188] width 11 height 11
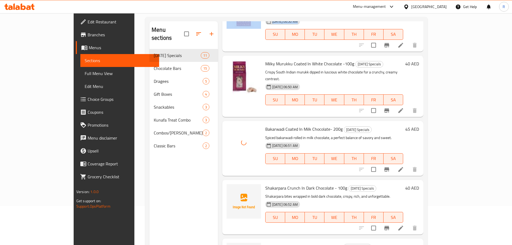
scroll to position [244, 0]
click at [231, 189] on icon "upload picture" at bounding box center [234, 192] width 6 height 6
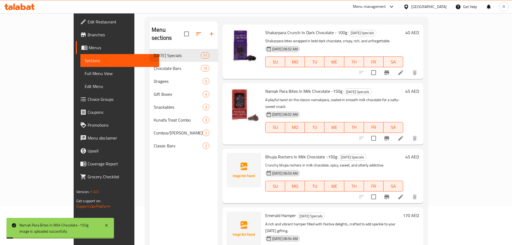
scroll to position [399, 0]
click at [233, 160] on circle "upload picture" at bounding box center [234, 161] width 2 height 2
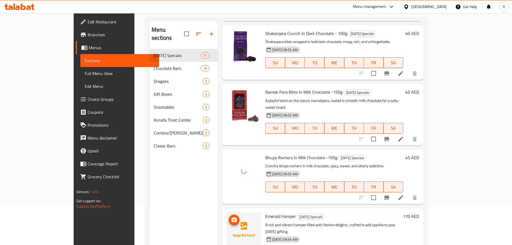
click at [233, 219] on circle "upload picture" at bounding box center [234, 220] width 2 height 2
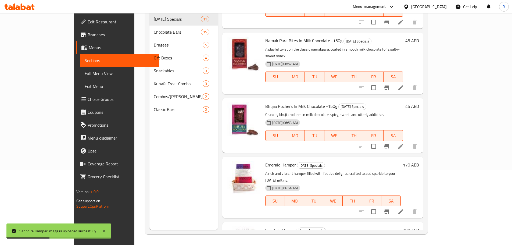
scroll to position [0, 0]
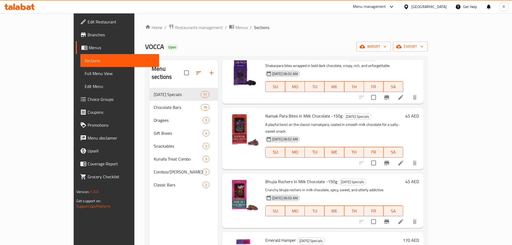
click at [389, 6] on icon at bounding box center [391, 6] width 6 height 6
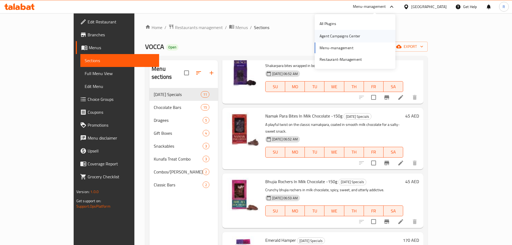
click at [367, 34] on div "Agent Campaigns Center" at bounding box center [355, 36] width 81 height 12
